Goal: Navigation & Orientation: Understand site structure

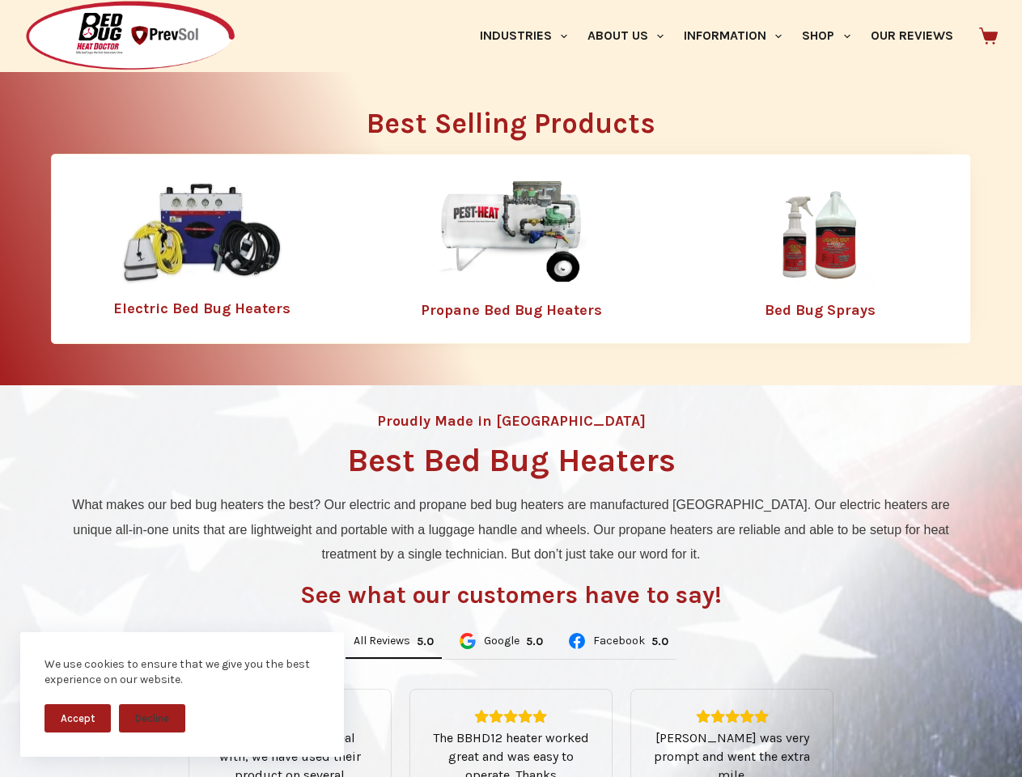
click at [511, 388] on div "Proudly Made in [GEOGRAPHIC_DATA] Best Bed Bug Heaters What makes our bed bug h…" at bounding box center [511, 680] width 1022 height 590
click at [78, 718] on button "Accept" at bounding box center [78, 718] width 66 height 28
click at [152, 718] on button "Decline" at bounding box center [152, 718] width 66 height 28
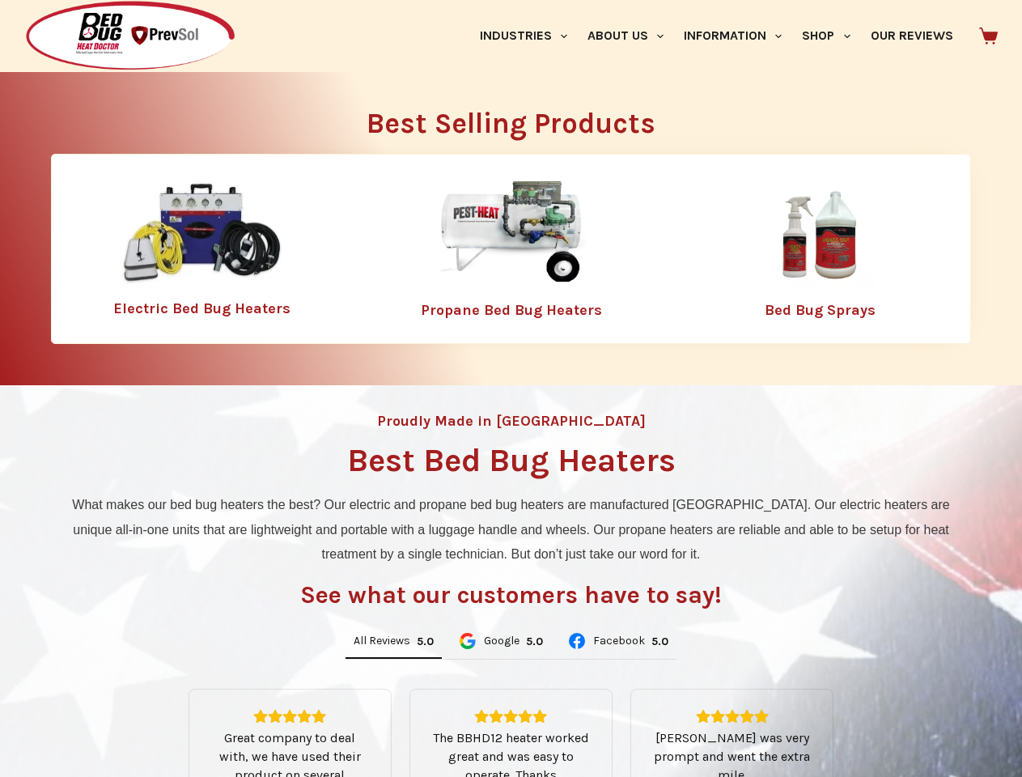
click at [529, 36] on link "Industries" at bounding box center [523, 36] width 108 height 72
click at [632, 36] on link "About Us" at bounding box center [625, 36] width 96 height 72
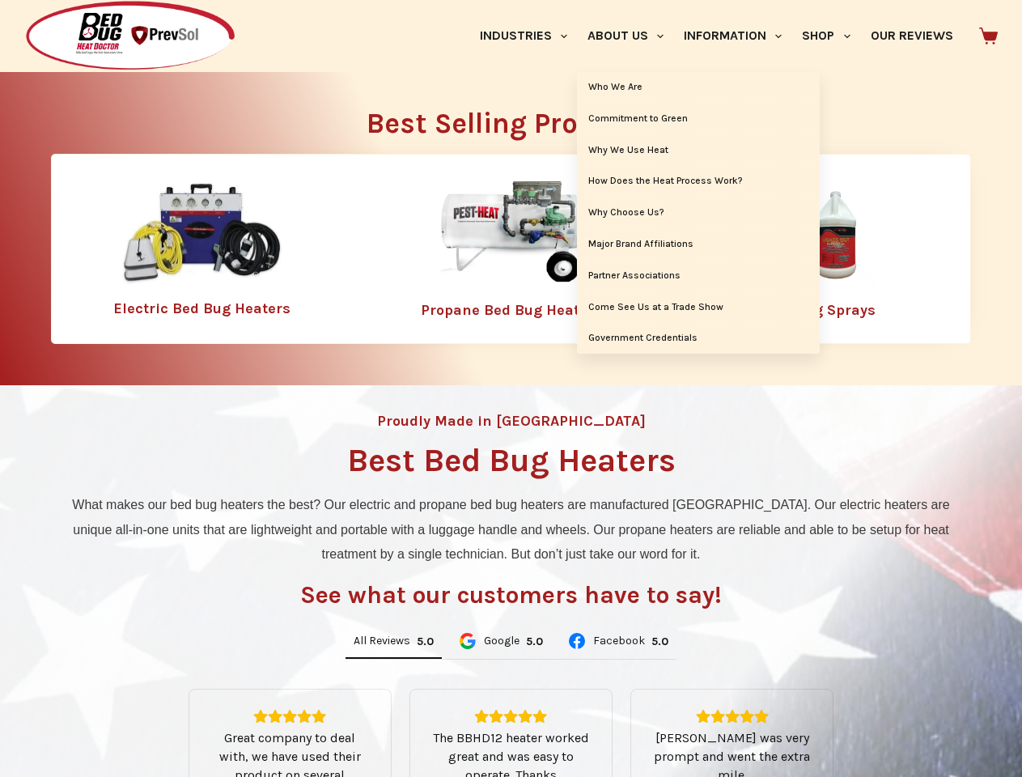
click at [740, 36] on link "Information" at bounding box center [733, 36] width 118 height 72
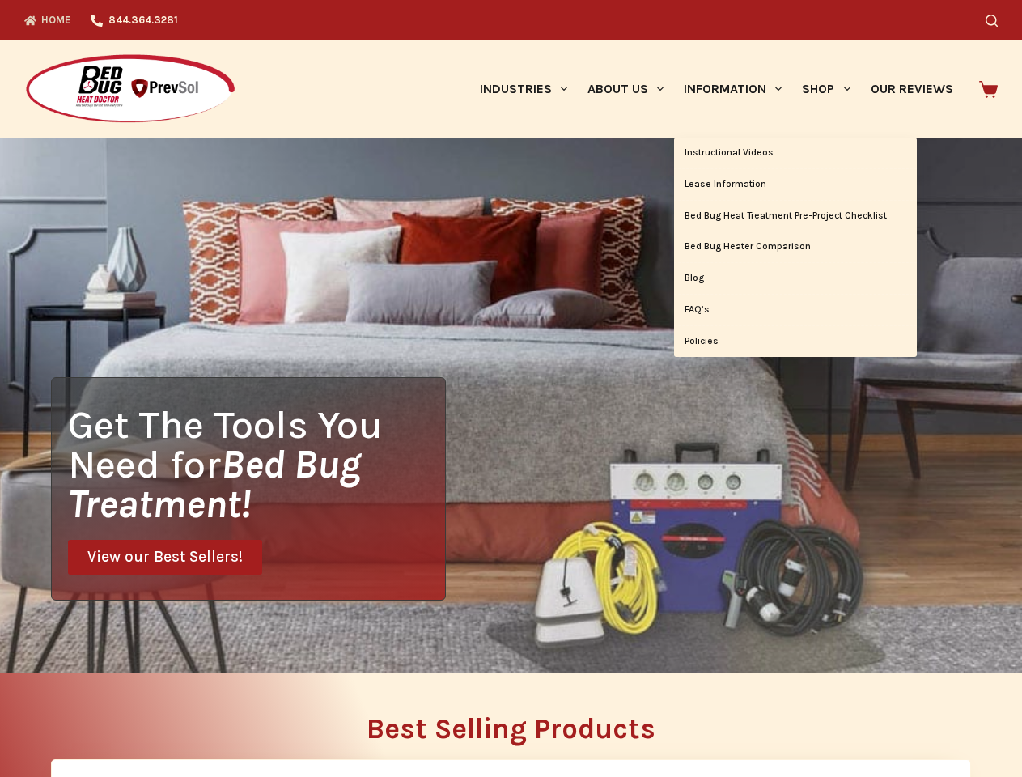
click at [833, 36] on div "Search" at bounding box center [792, 20] width 411 height 40
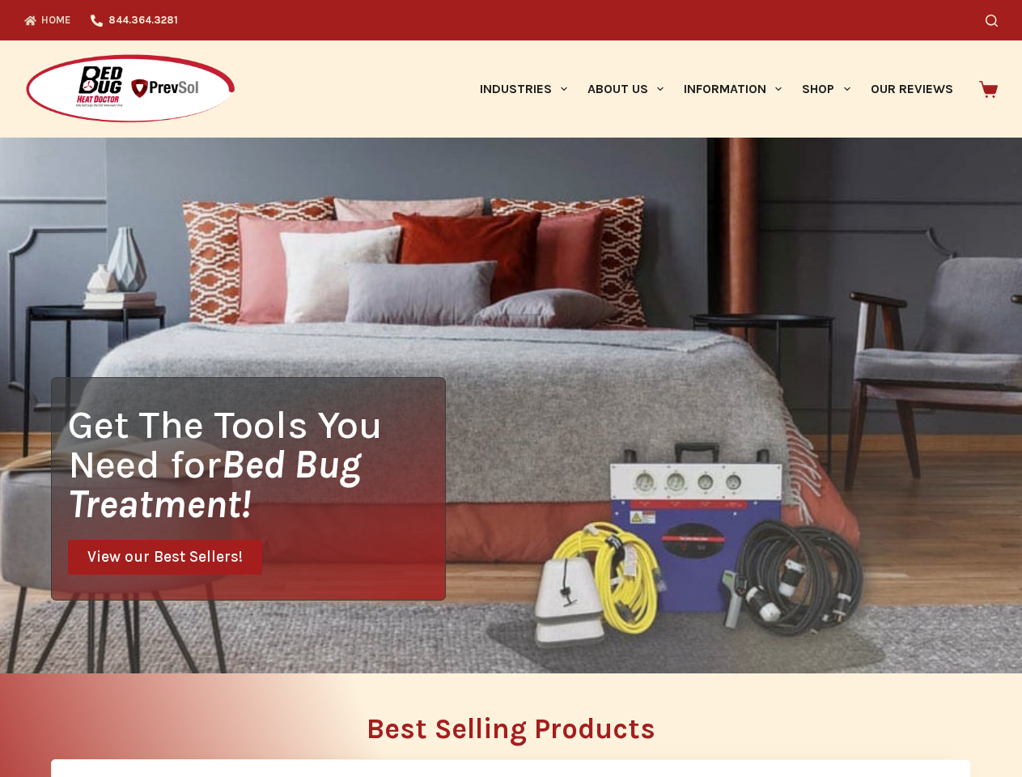
click at [393, 642] on div "Get The Tools You Need for Bed Bug Treatment! View our Best Sellers!" at bounding box center [511, 406] width 1022 height 536
click at [500, 642] on div "Get The Tools You Need for Bed Bug Treatment! View our Best Sellers!" at bounding box center [511, 406] width 1022 height 536
